Goal: Task Accomplishment & Management: Manage account settings

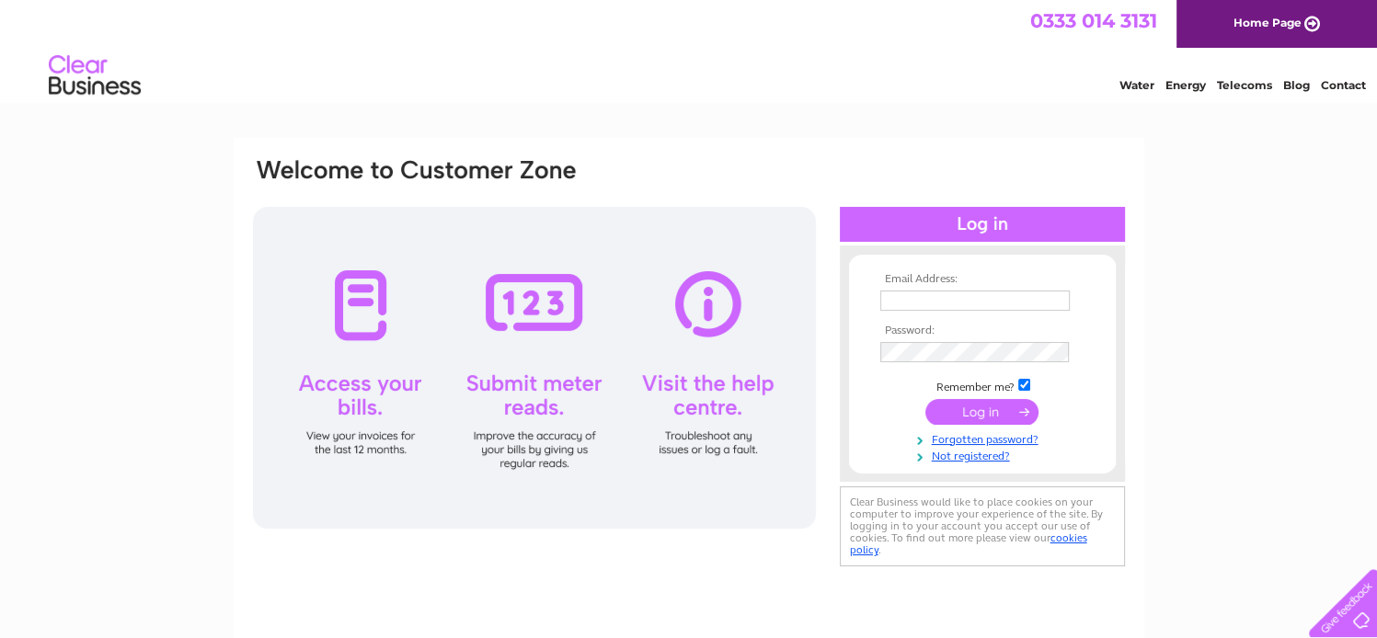
click at [909, 300] on input "text" at bounding box center [974, 301] width 189 height 20
type input "sally.adam@yahoo.com"
click at [972, 419] on input "submit" at bounding box center [981, 413] width 113 height 26
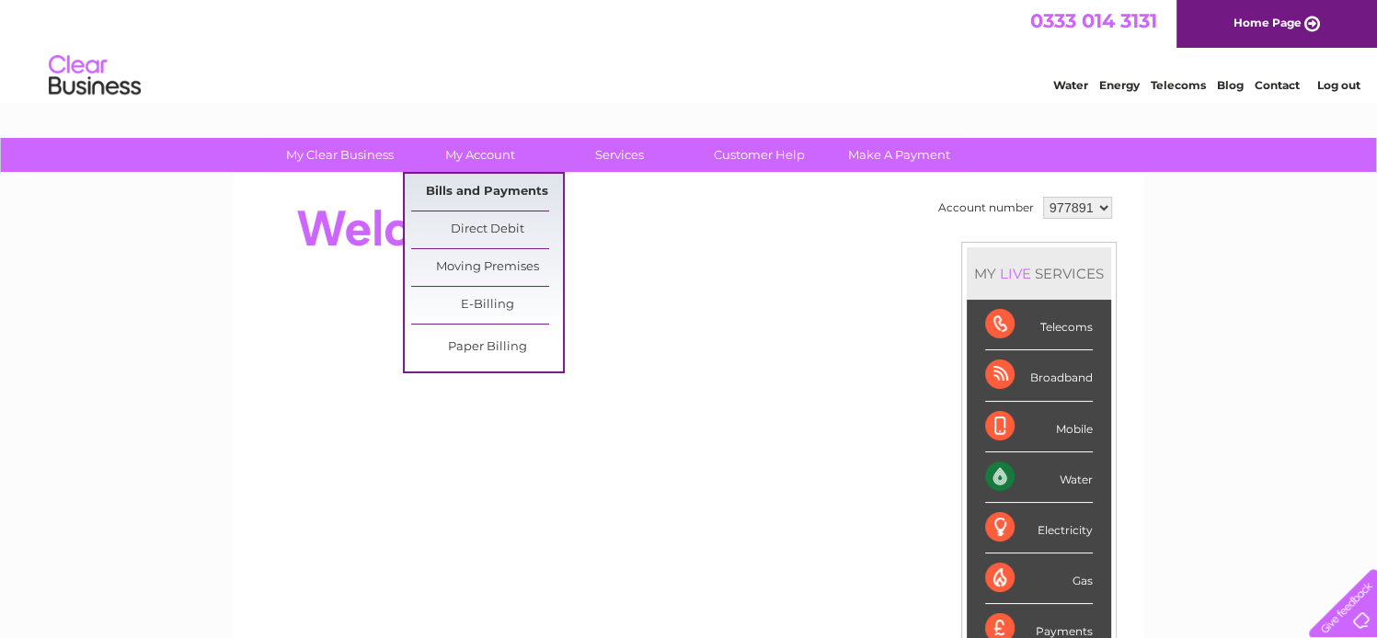
click at [461, 185] on link "Bills and Payments" at bounding box center [487, 192] width 152 height 37
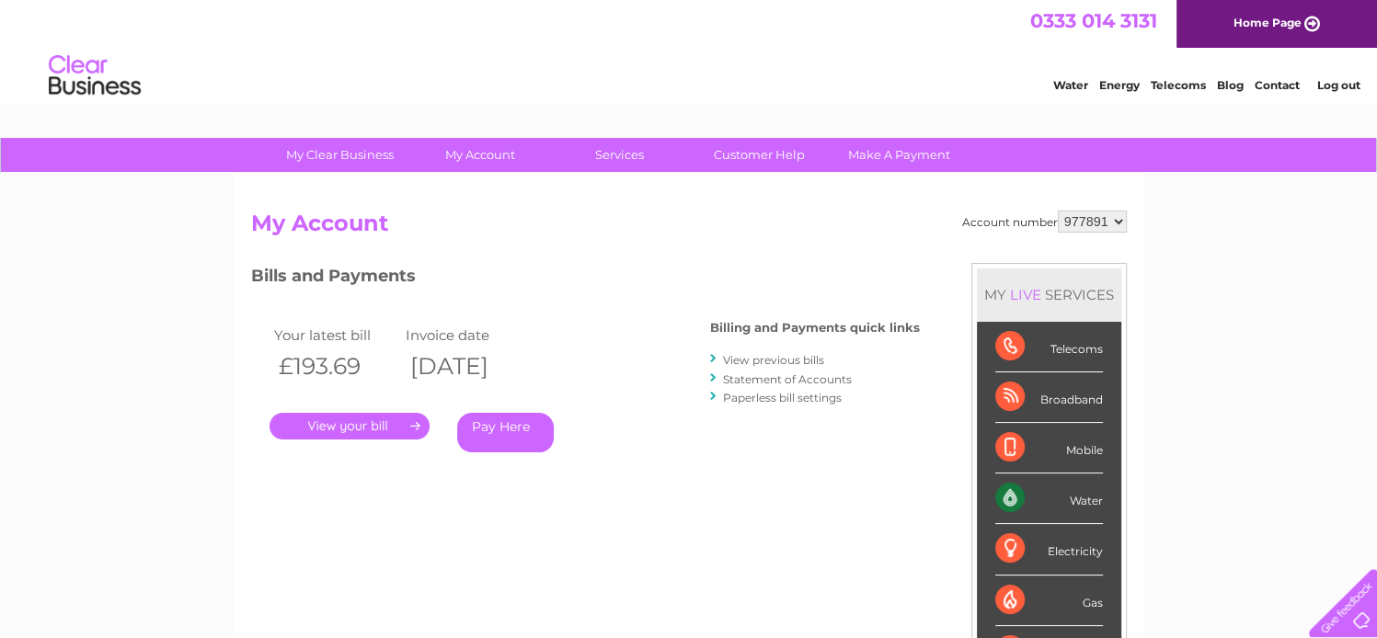
click at [374, 424] on link "." at bounding box center [349, 426] width 160 height 27
click at [773, 358] on link "View previous bills" at bounding box center [773, 360] width 101 height 14
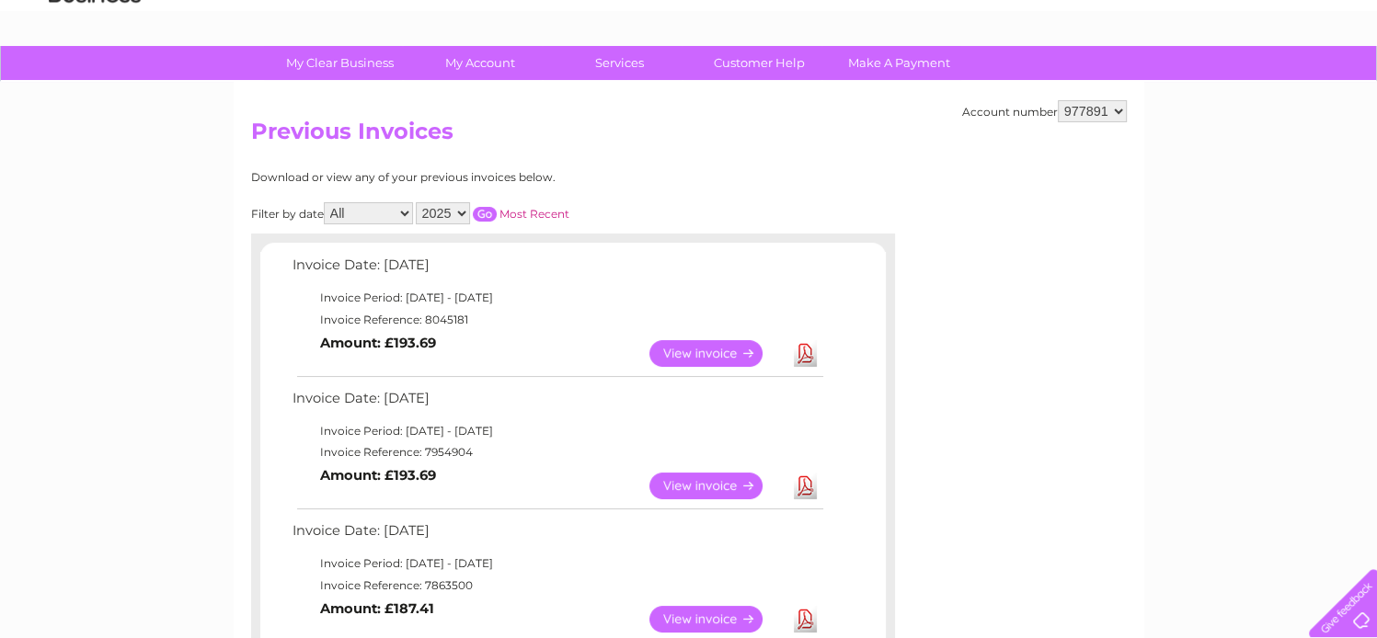
scroll to position [184, 0]
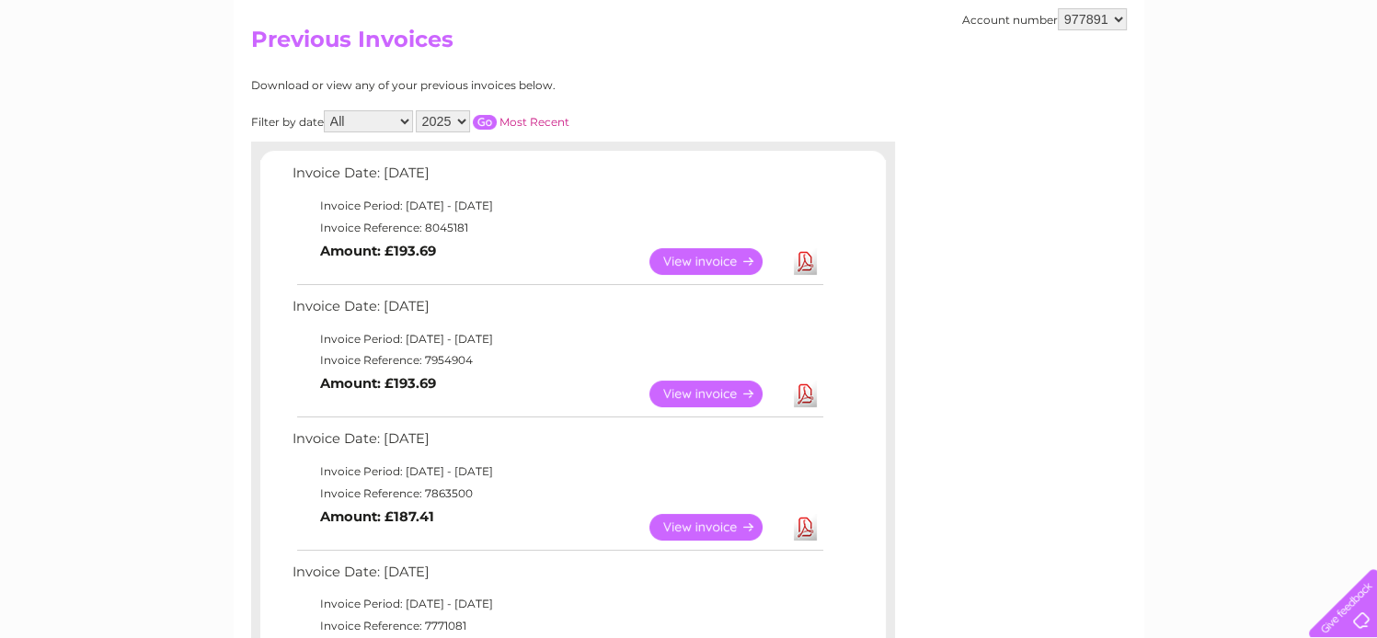
click at [688, 520] on link "View" at bounding box center [716, 527] width 135 height 27
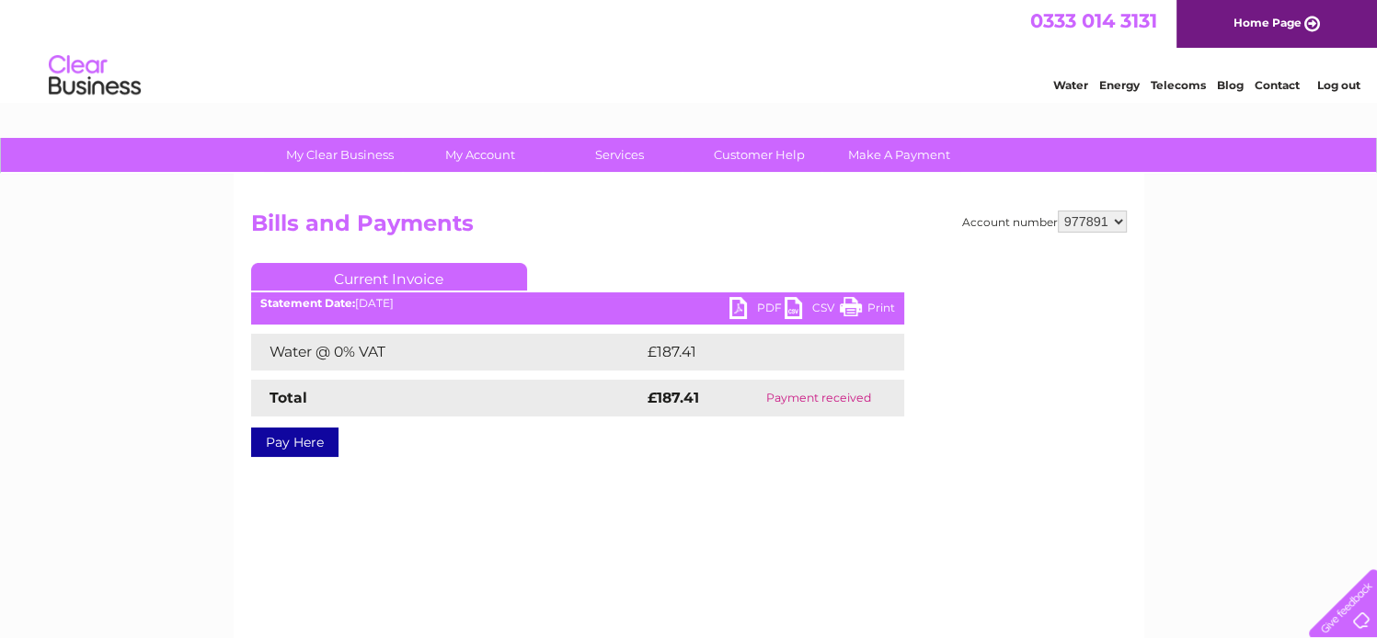
click at [870, 308] on link "Print" at bounding box center [867, 310] width 55 height 27
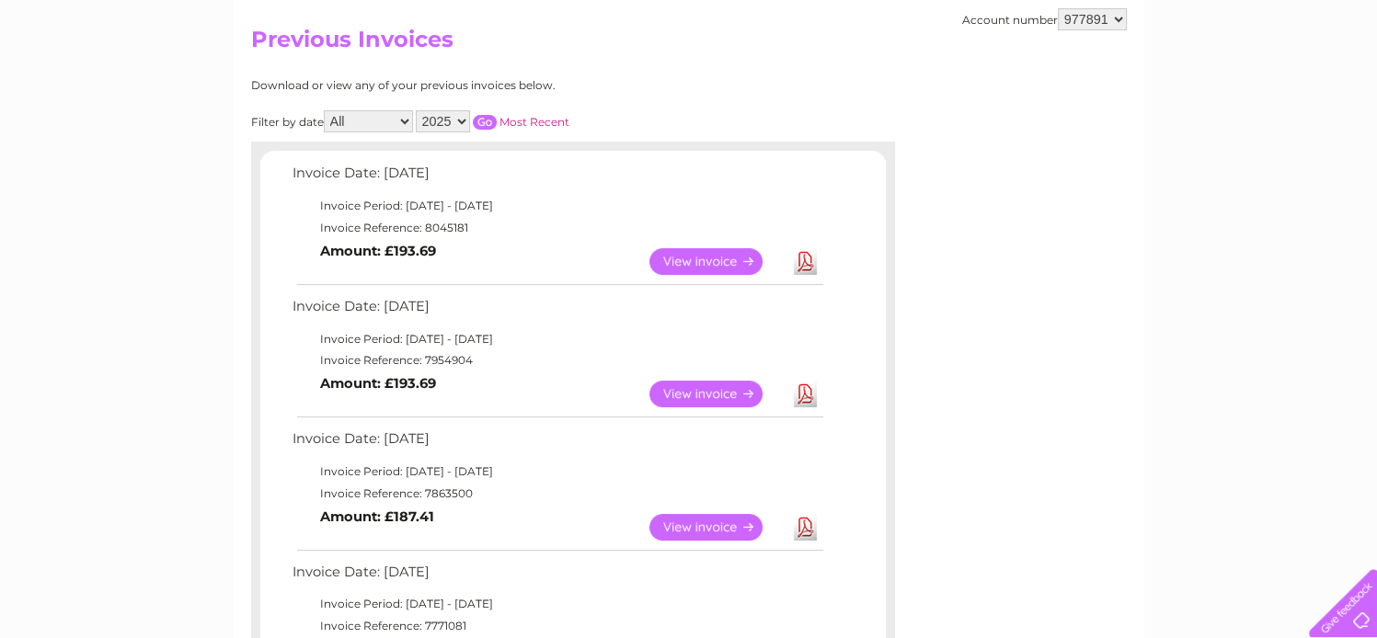
click at [693, 393] on link "View" at bounding box center [716, 394] width 135 height 27
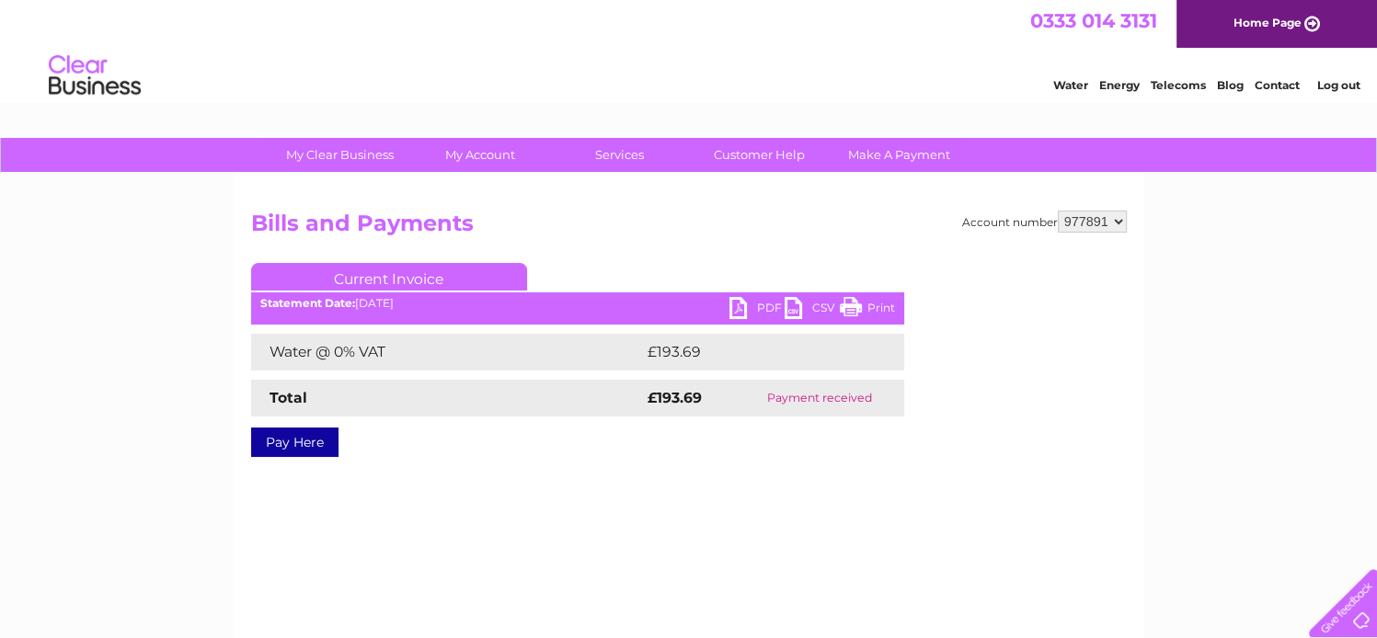
click at [769, 310] on link "PDF" at bounding box center [756, 310] width 55 height 27
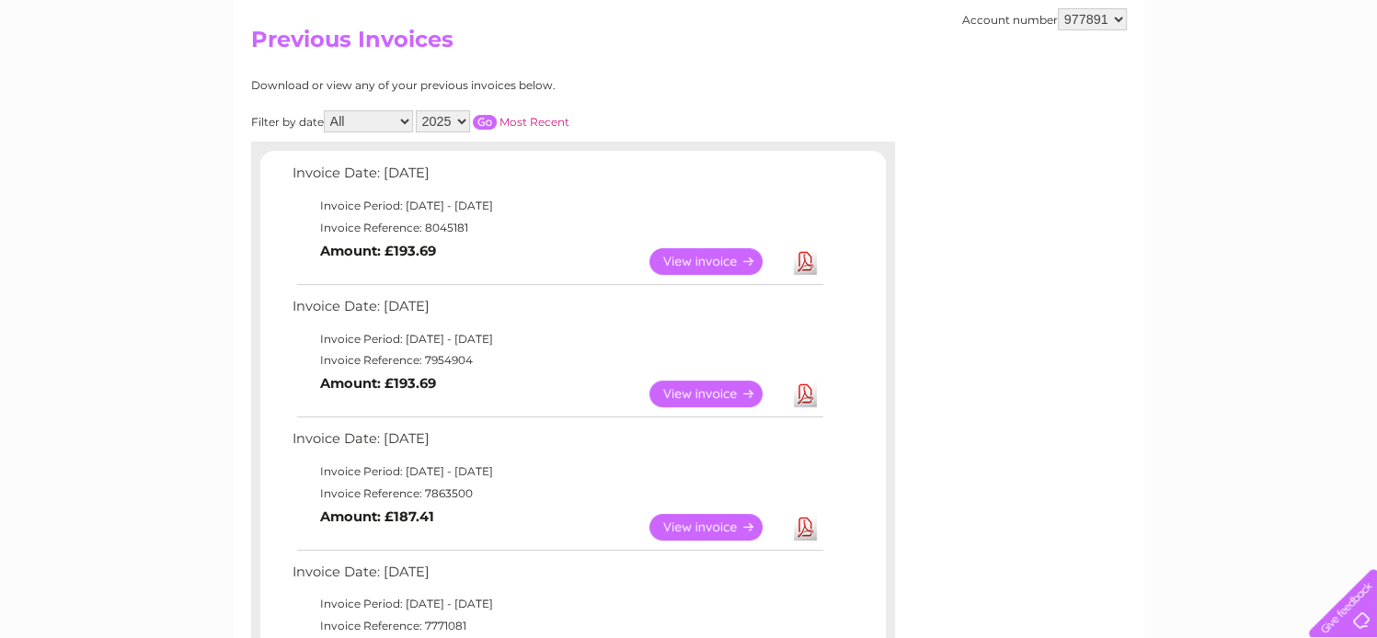
click at [712, 261] on link "View" at bounding box center [716, 261] width 135 height 27
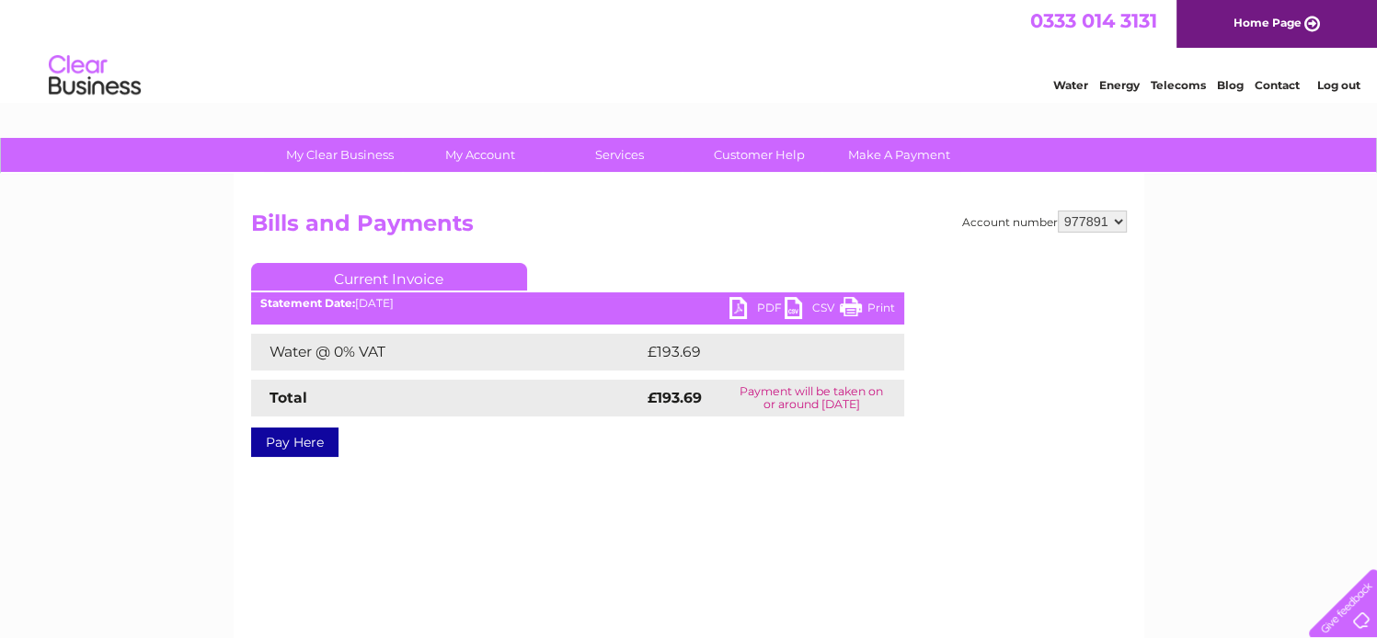
click at [763, 308] on link "PDF" at bounding box center [756, 310] width 55 height 27
click at [1348, 83] on link "Log out" at bounding box center [1337, 85] width 43 height 14
